Goal: Task Accomplishment & Management: Use online tool/utility

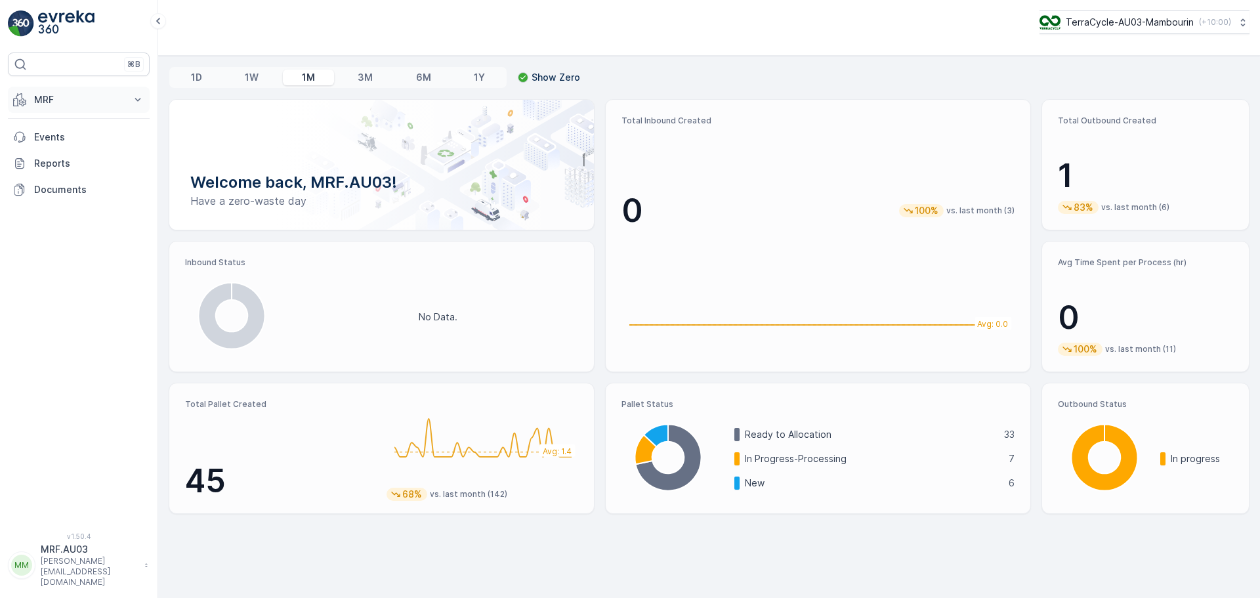
click at [137, 97] on icon at bounding box center [137, 99] width 13 height 13
click at [68, 198] on p "Outbound" at bounding box center [55, 195] width 45 height 13
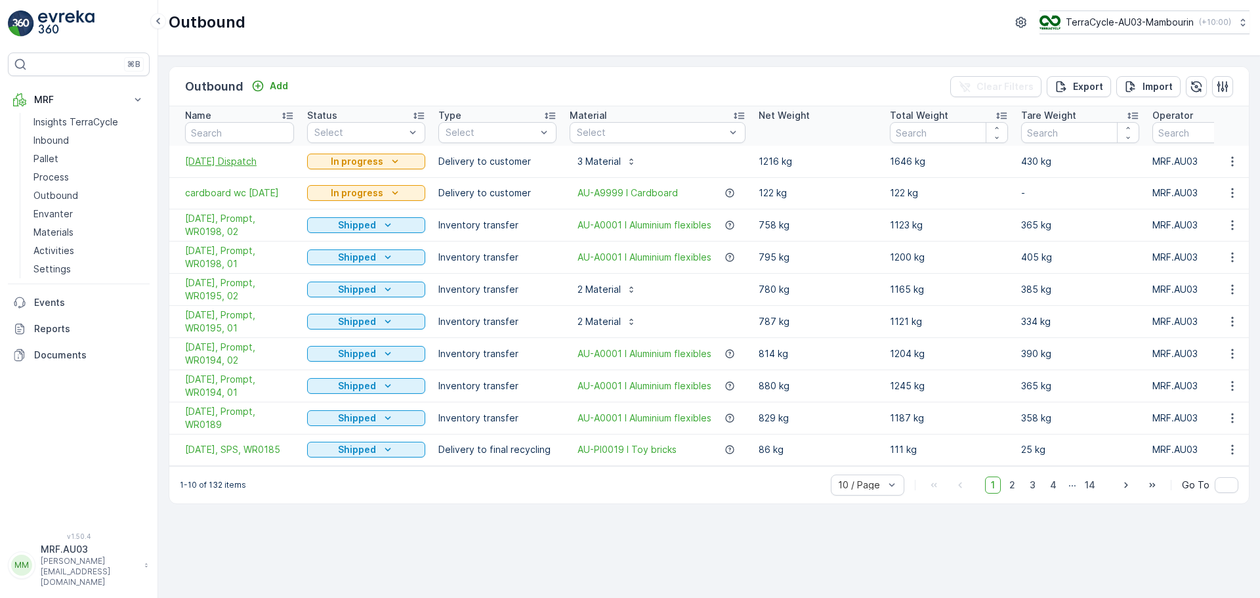
click at [255, 163] on span "[DATE] Dispatch" at bounding box center [239, 161] width 109 height 13
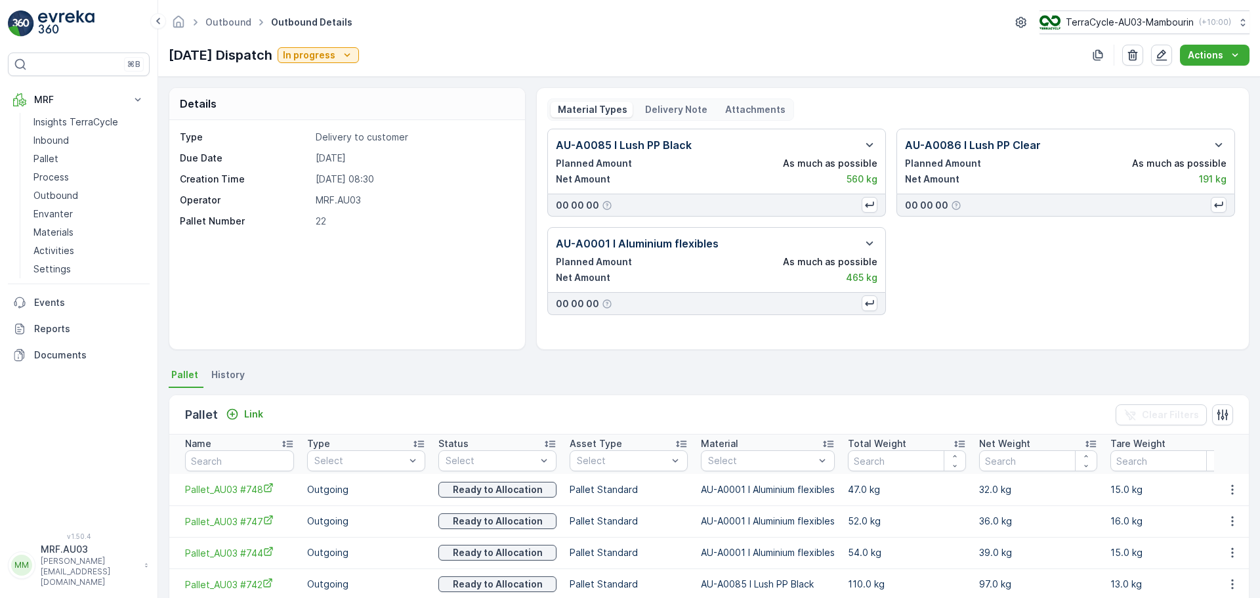
click at [684, 108] on p "Delivery Note" at bounding box center [675, 109] width 64 height 13
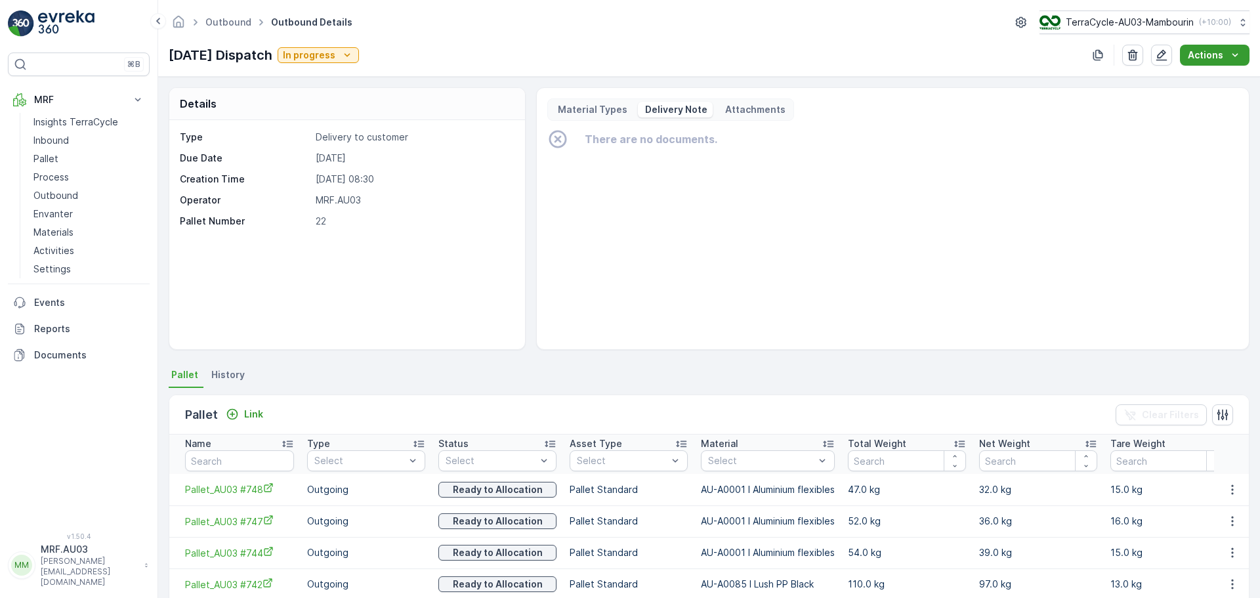
click at [1237, 51] on icon "Actions" at bounding box center [1234, 55] width 13 height 13
click at [1221, 83] on span "Create Delivery Note" at bounding box center [1208, 79] width 94 height 13
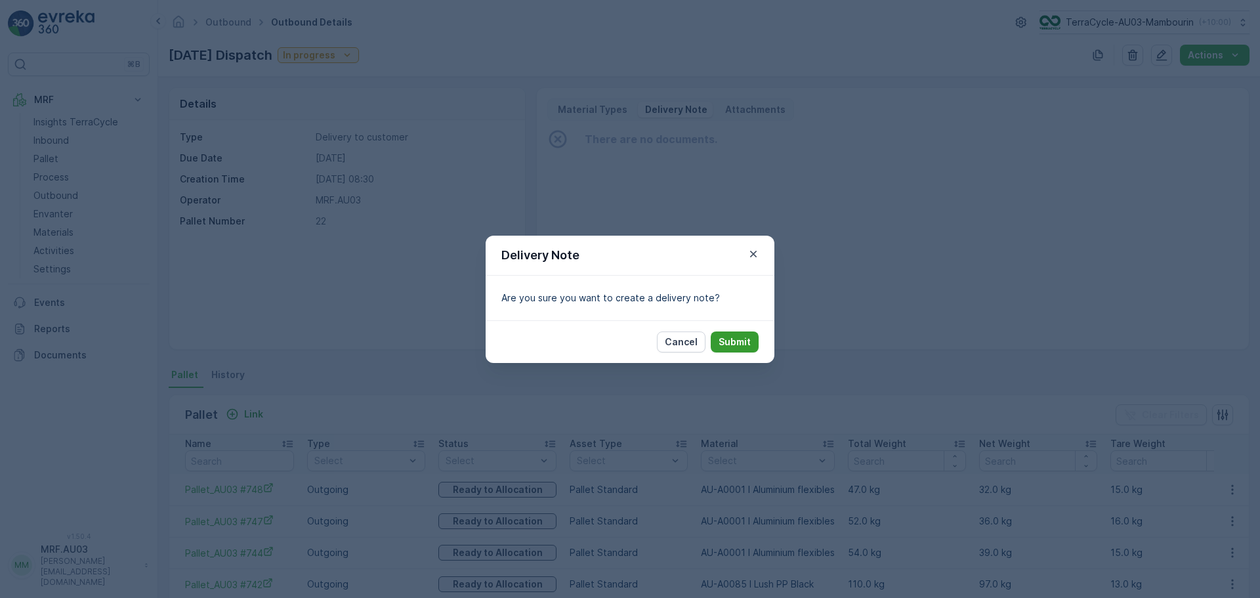
click at [744, 340] on p "Submit" at bounding box center [734, 341] width 32 height 13
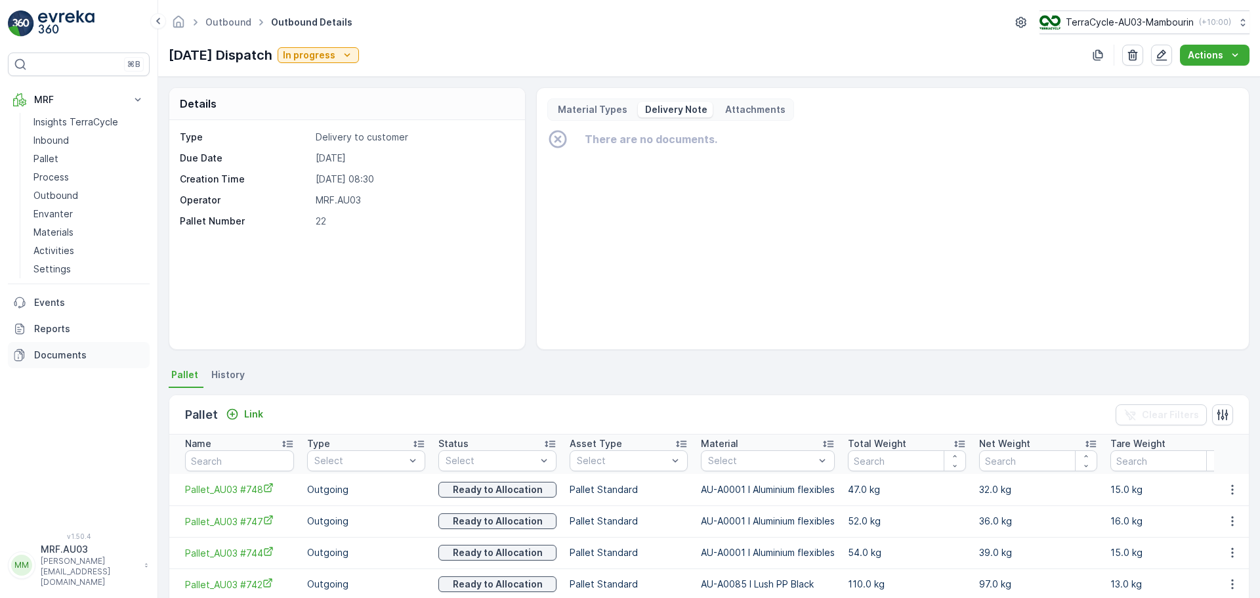
click at [80, 354] on p "Documents" at bounding box center [89, 354] width 110 height 13
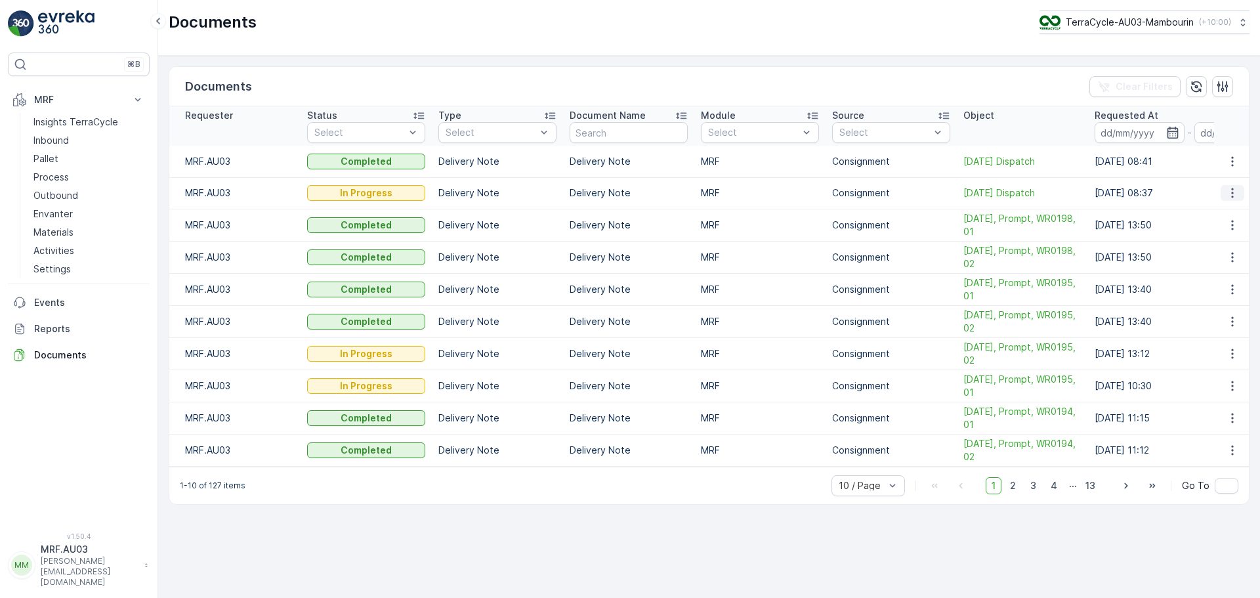
click at [1232, 194] on icon "button" at bounding box center [1232, 192] width 13 height 13
click at [1231, 161] on icon "button" at bounding box center [1232, 161] width 2 height 10
click at [1228, 184] on span "See Details" at bounding box center [1228, 181] width 51 height 13
